Goal: Task Accomplishment & Management: Manage account settings

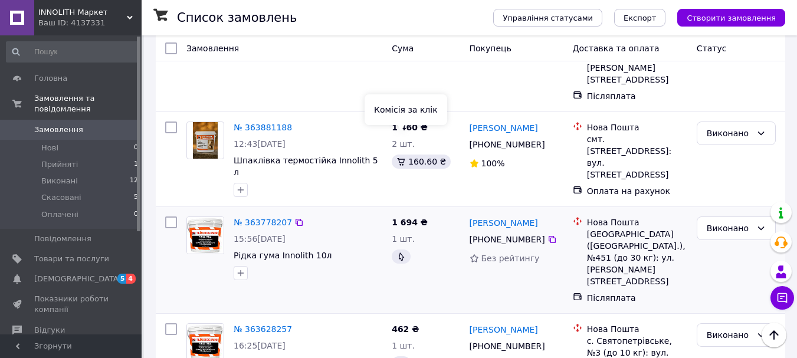
scroll to position [1180, 0]
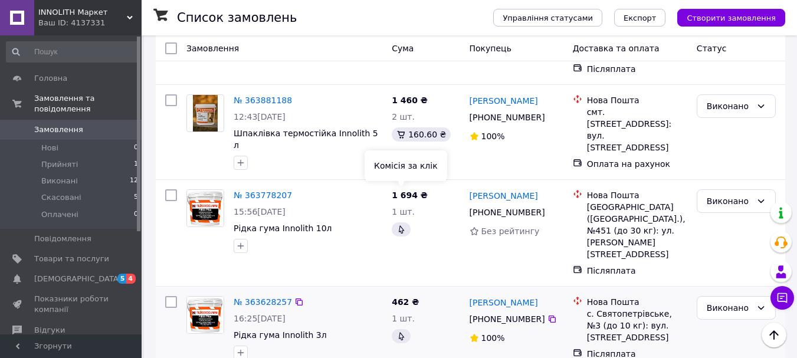
click at [401, 332] on icon at bounding box center [400, 336] width 9 height 9
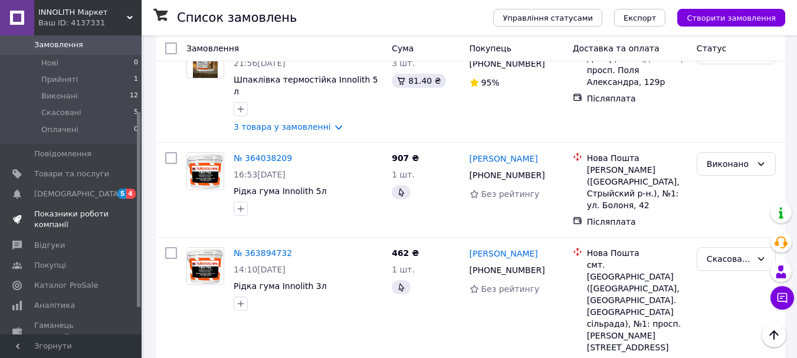
scroll to position [118, 0]
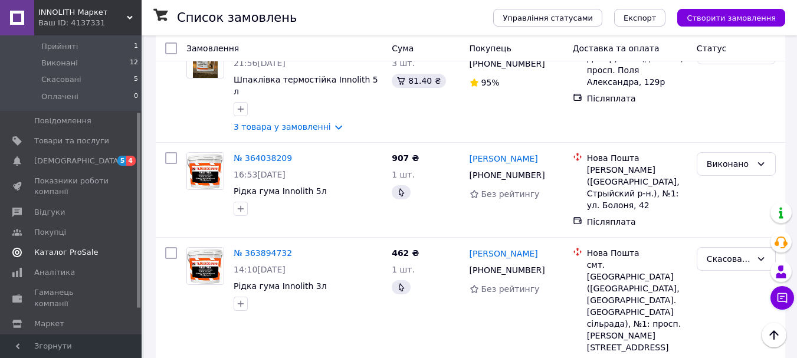
click at [67, 247] on span "Каталог ProSale" at bounding box center [66, 252] width 64 height 11
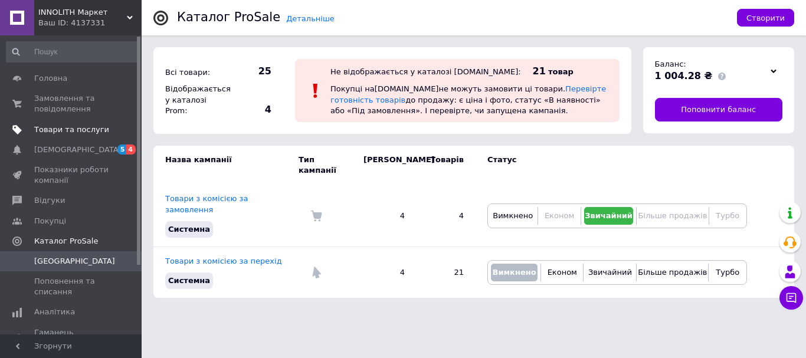
click at [84, 129] on span "Товари та послуги" at bounding box center [71, 129] width 75 height 11
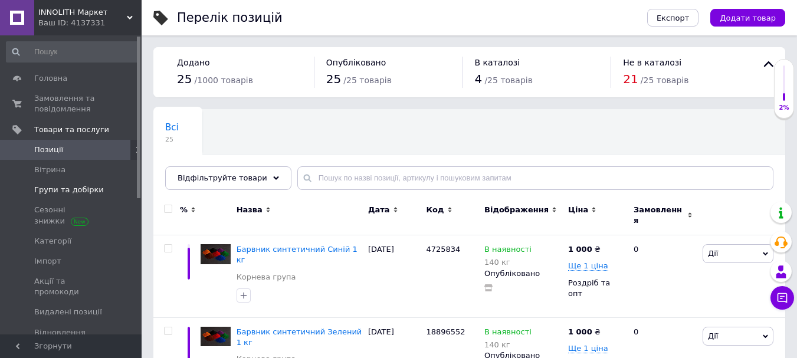
click at [94, 189] on span "Групи та добірки" at bounding box center [69, 190] width 70 height 11
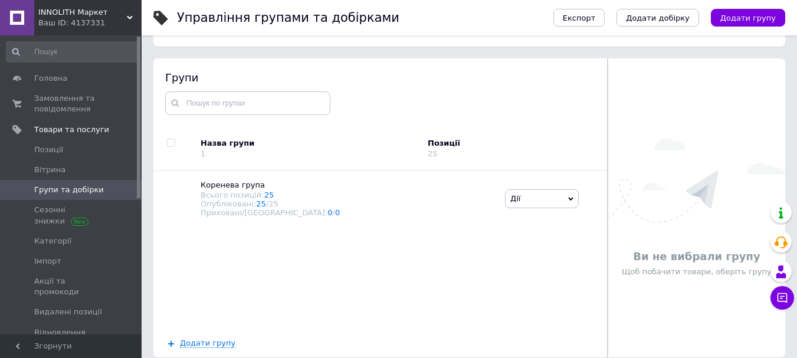
scroll to position [67, 0]
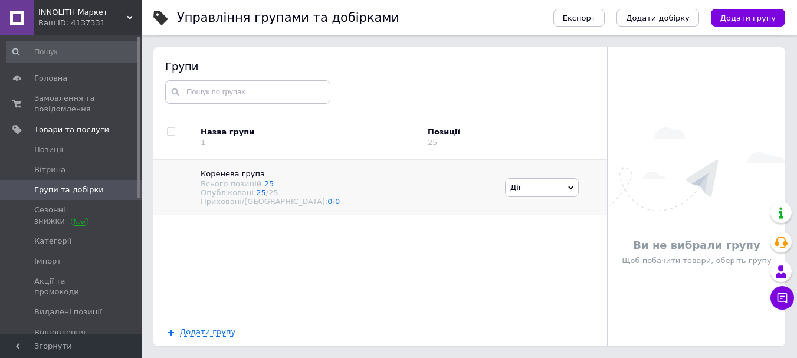
click at [568, 189] on icon at bounding box center [570, 188] width 5 height 4
click at [545, 229] on li "Додати товар" at bounding box center [542, 237] width 73 height 17
